Goal: Information Seeking & Learning: Find specific fact

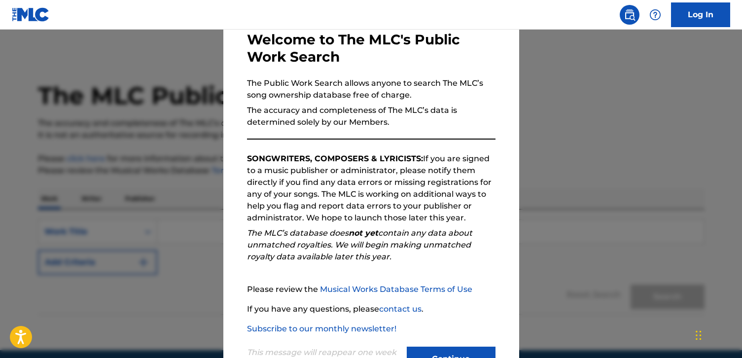
scroll to position [93, 0]
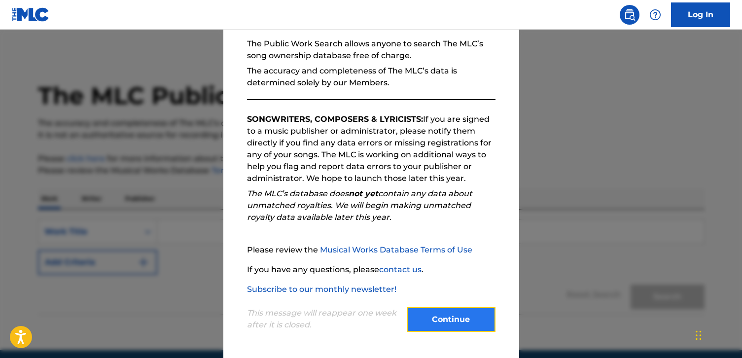
click at [455, 324] on button "Continue" at bounding box center [451, 319] width 89 height 25
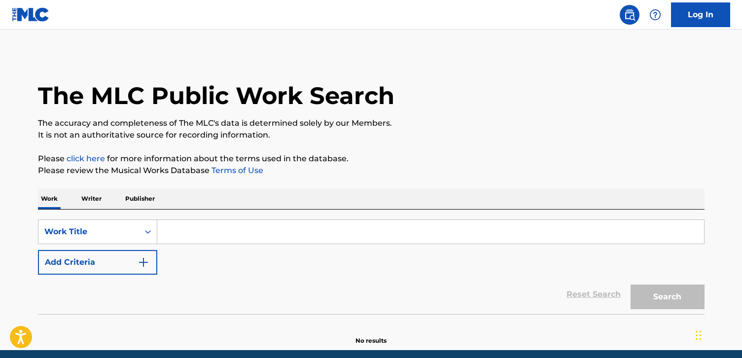
click at [185, 237] on input "Search Form" at bounding box center [430, 232] width 547 height 24
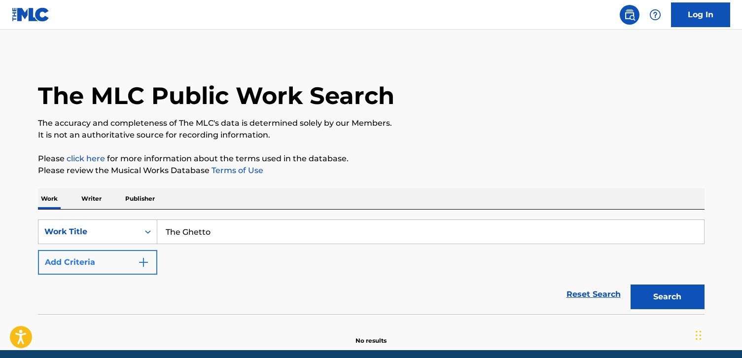
type input "The Ghetto"
click at [73, 260] on button "Add Criteria" at bounding box center [97, 262] width 119 height 25
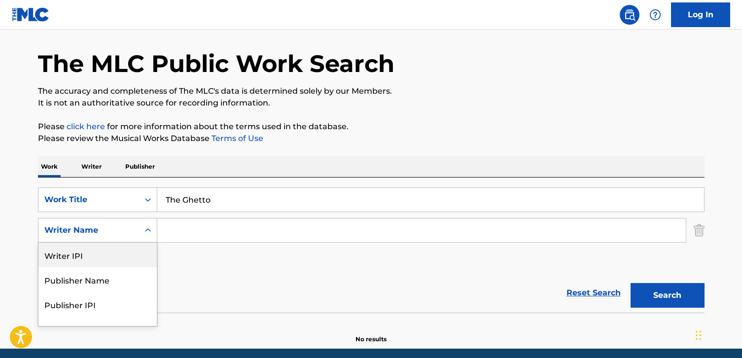
click at [103, 243] on div "Writer IPI, 1 of 5. 5 results available. Use Up and Down to choose options, pre…" at bounding box center [97, 230] width 119 height 25
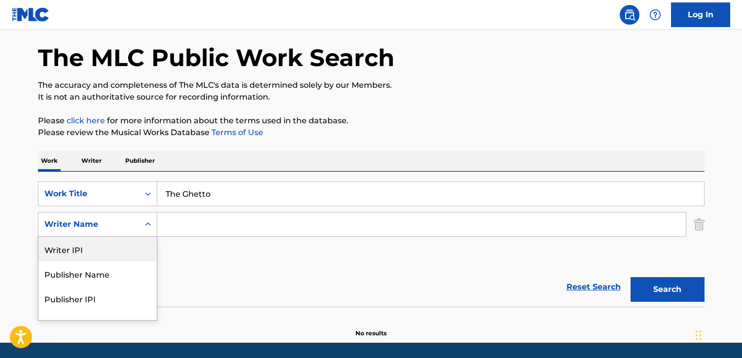
scroll to position [40, 0]
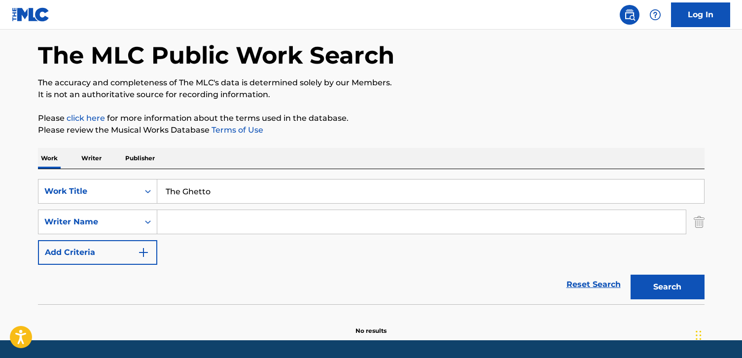
click at [167, 231] on input "Search Form" at bounding box center [421, 222] width 529 height 24
type input "D"
type input "Hathaway"
click at [642, 275] on button "Search" at bounding box center [668, 287] width 74 height 25
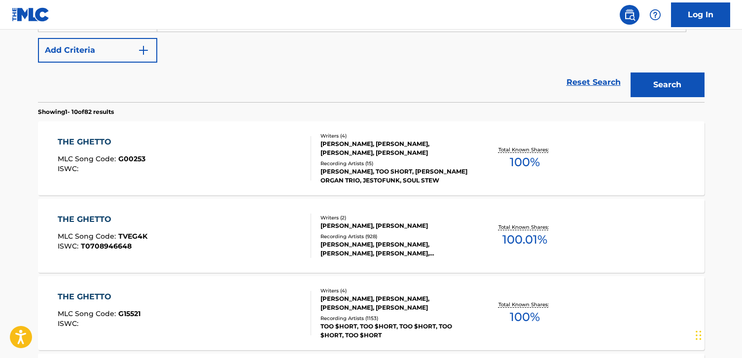
scroll to position [244, 0]
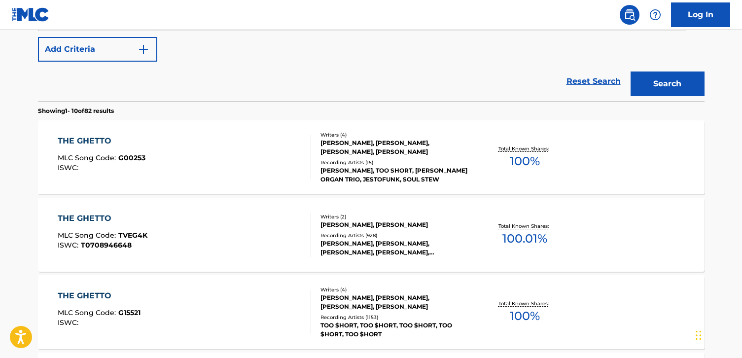
click at [178, 227] on div "THE GHETTO MLC Song Code : TVEG4K ISWC : T0708946648" at bounding box center [184, 235] width 253 height 44
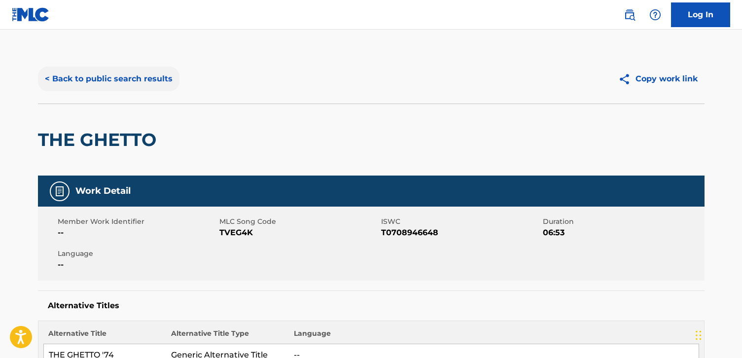
click at [118, 82] on button "< Back to public search results" at bounding box center [109, 79] width 142 height 25
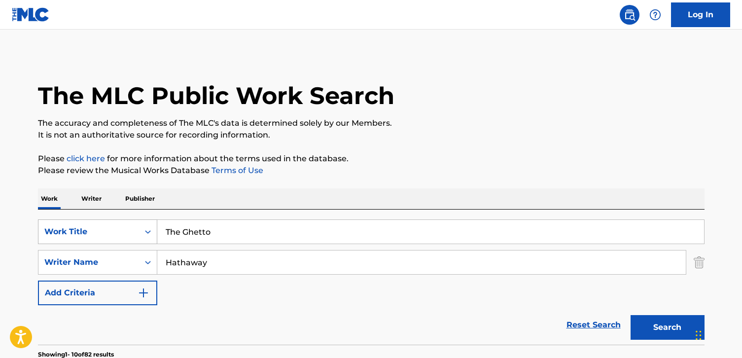
drag, startPoint x: 182, startPoint y: 230, endPoint x: 146, endPoint y: 232, distance: 36.0
click at [146, 232] on div "SearchWithCriteria2a9472fa-80c9-4956-a9a5-9bc5e56d1855 Work Title The Ghetto" at bounding box center [371, 231] width 667 height 25
type input "Ghetto"
click at [678, 323] on button "Search" at bounding box center [668, 327] width 74 height 25
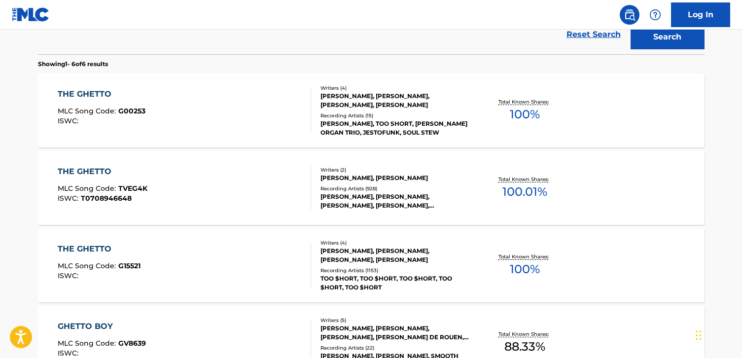
scroll to position [296, 0]
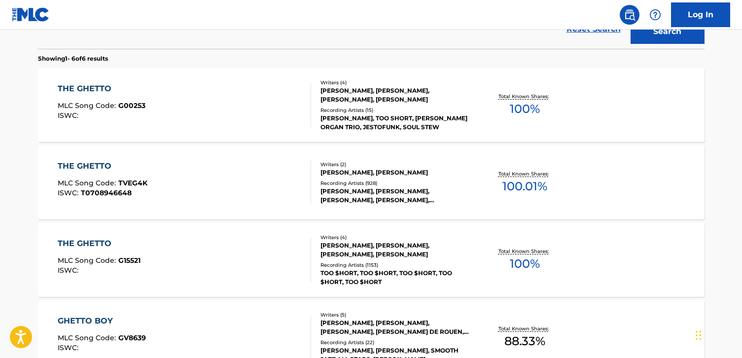
click at [267, 170] on div "THE GHETTO MLC Song Code : TVEG4K ISWC : T0708946648" at bounding box center [184, 182] width 253 height 44
